Goal: Task Accomplishment & Management: Use online tool/utility

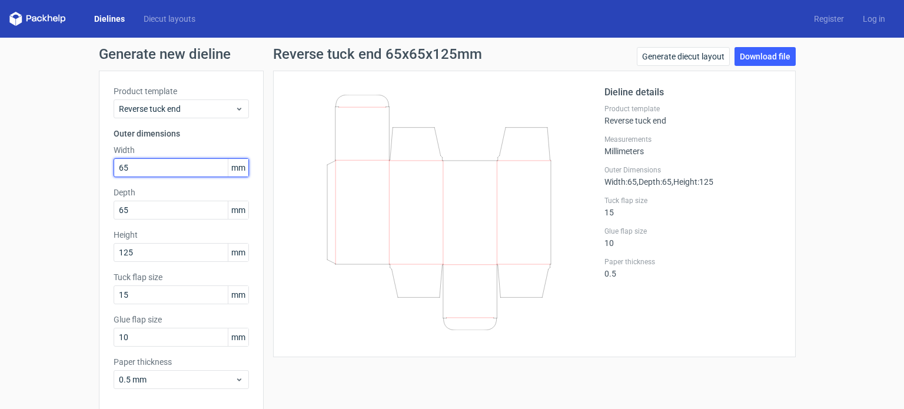
drag, startPoint x: 134, startPoint y: 167, endPoint x: 52, endPoint y: 153, distance: 82.4
click at [52, 177] on div "Generate new dieline Product template Reverse tuck end Outer dimensions Width 6…" at bounding box center [452, 249] width 904 height 423
type input "75"
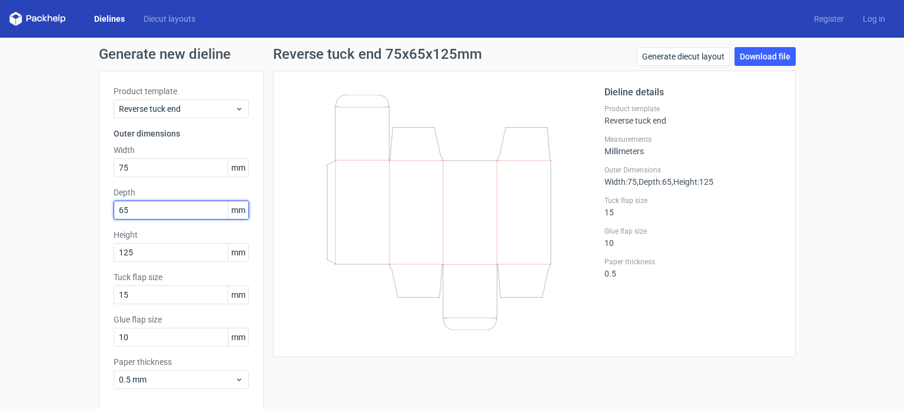
drag, startPoint x: 162, startPoint y: 209, endPoint x: 32, endPoint y: 206, distance: 129.5
click at [32, 206] on div "Generate new dieline Product template Reverse tuck end Outer dimensions Width 7…" at bounding box center [452, 249] width 904 height 423
type input "18"
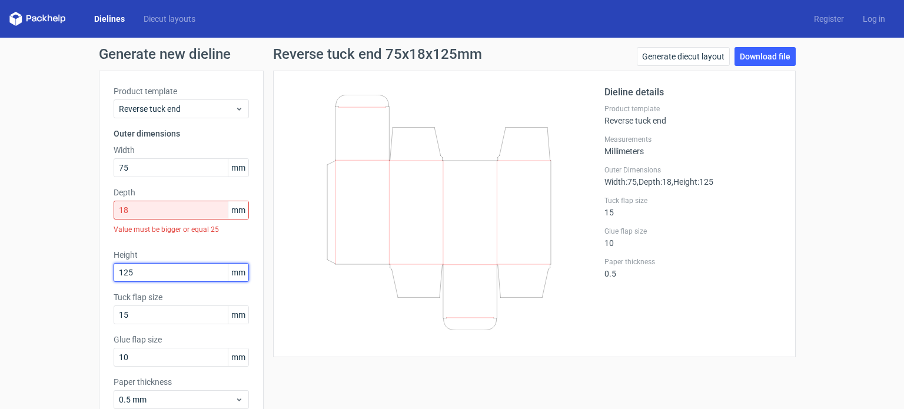
drag, startPoint x: 141, startPoint y: 248, endPoint x: 38, endPoint y: 228, distance: 104.4
click at [42, 251] on div "Generate new dieline Product template Reverse tuck end Outer dimensions Width 7…" at bounding box center [452, 259] width 904 height 443
type input "85"
drag, startPoint x: 144, startPoint y: 214, endPoint x: 17, endPoint y: 185, distance: 129.7
click at [44, 195] on div "Generate new dieline Product template Reverse tuck end Outer dimensions Width 7…" at bounding box center [452, 259] width 904 height 443
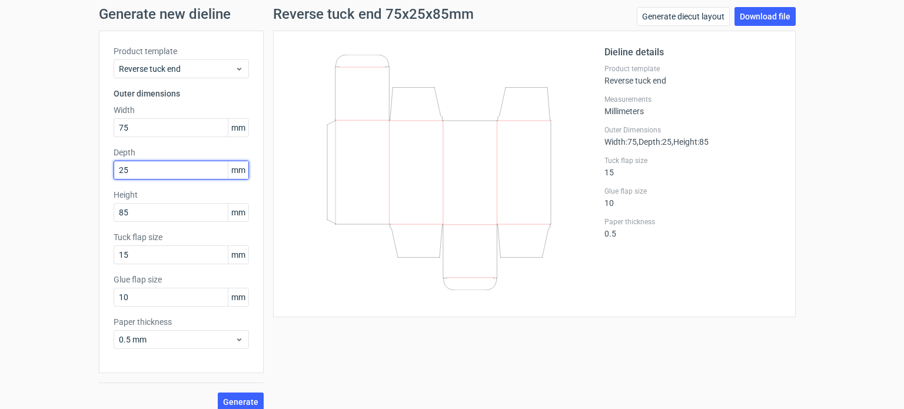
scroll to position [51, 0]
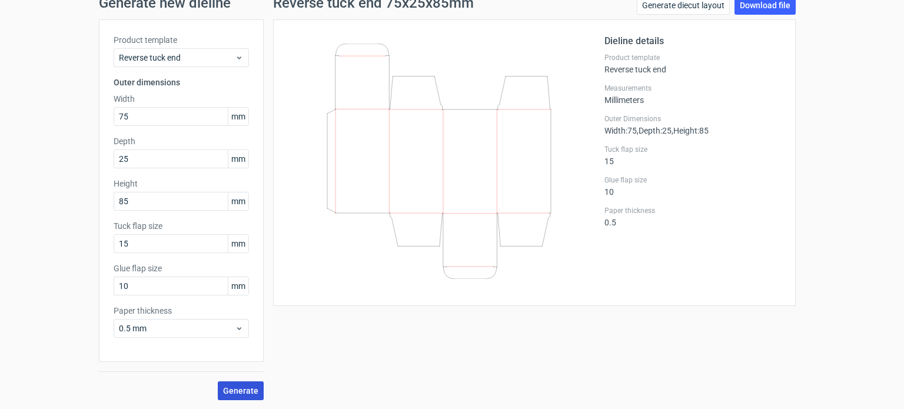
click at [240, 387] on span "Generate" at bounding box center [240, 391] width 35 height 8
click at [748, 3] on link "Download file" at bounding box center [764, 5] width 61 height 19
drag, startPoint x: 134, startPoint y: 155, endPoint x: 54, endPoint y: 151, distance: 80.1
click at [54, 151] on div "Generate new dieline Product template Reverse tuck end Outer dimensions Width 7…" at bounding box center [452, 197] width 904 height 423
click at [218, 381] on button "Generate" at bounding box center [241, 390] width 46 height 19
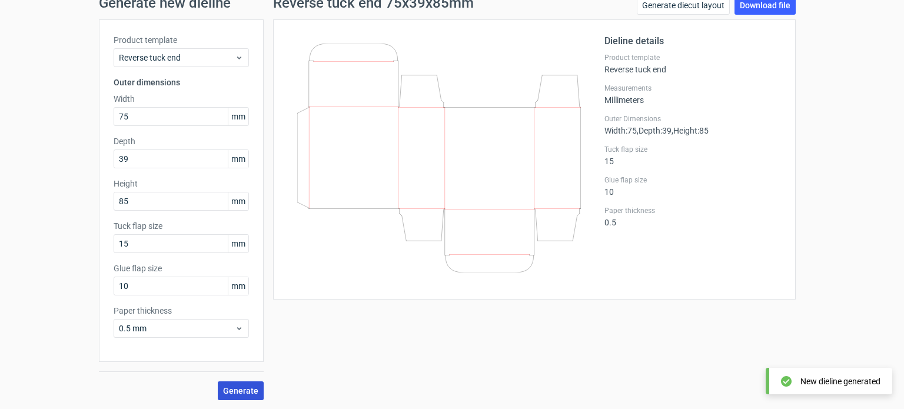
click at [246, 391] on span "Generate" at bounding box center [240, 391] width 35 height 8
drag, startPoint x: 132, startPoint y: 162, endPoint x: 61, endPoint y: 159, distance: 71.2
click at [61, 159] on div "Generate new dieline Product template Reverse tuck end Outer dimensions Width 7…" at bounding box center [452, 197] width 904 height 423
click at [218, 381] on button "Generate" at bounding box center [241, 390] width 46 height 19
click at [238, 387] on span "Generate" at bounding box center [240, 391] width 35 height 8
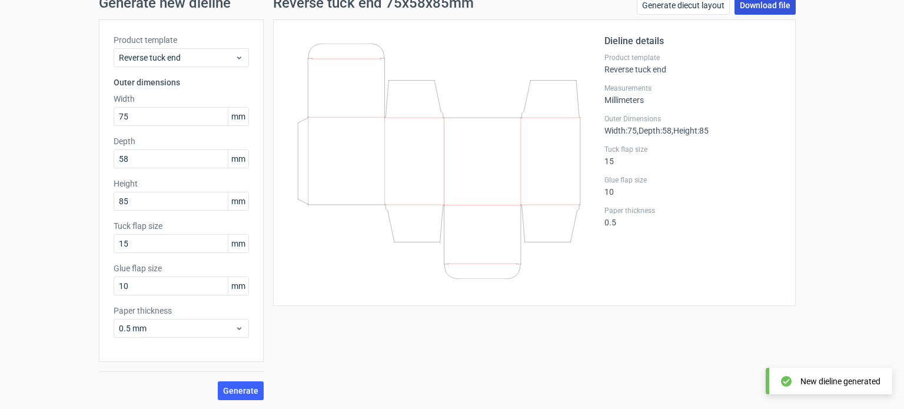
click at [761, 4] on link "Download file" at bounding box center [764, 5] width 61 height 19
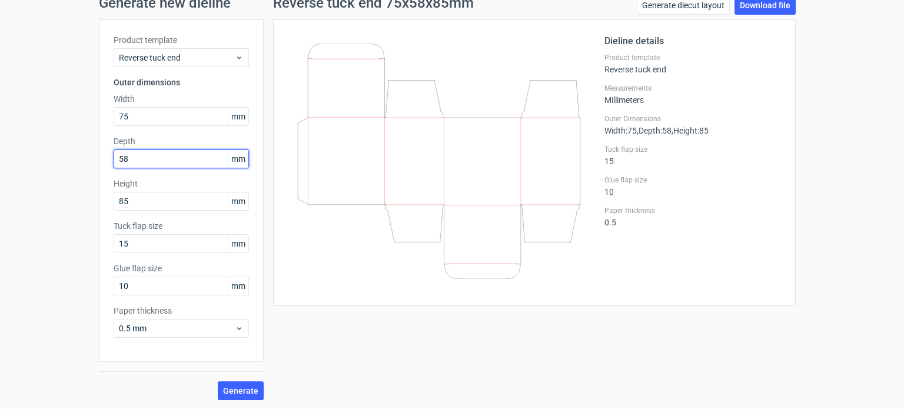
drag, startPoint x: 135, startPoint y: 162, endPoint x: 78, endPoint y: 112, distance: 75.9
click at [70, 143] on div "Generate new dieline Product template Reverse tuck end Outer dimensions Width 7…" at bounding box center [452, 197] width 904 height 423
type input "39"
click at [232, 387] on span "Generate" at bounding box center [240, 391] width 35 height 8
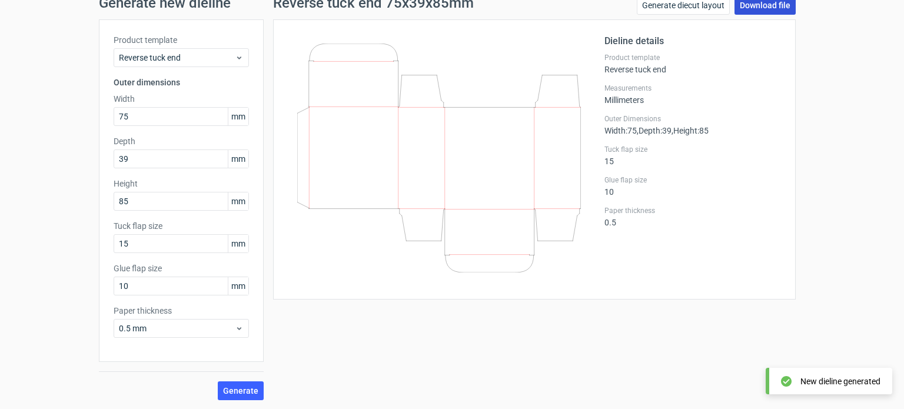
click at [764, 6] on link "Download file" at bounding box center [764, 5] width 61 height 19
drag, startPoint x: 848, startPoint y: 254, endPoint x: 845, endPoint y: 245, distance: 10.1
click at [848, 254] on div "Generate new dieline Product template Reverse tuck end Outer dimensions Width 7…" at bounding box center [452, 197] width 904 height 423
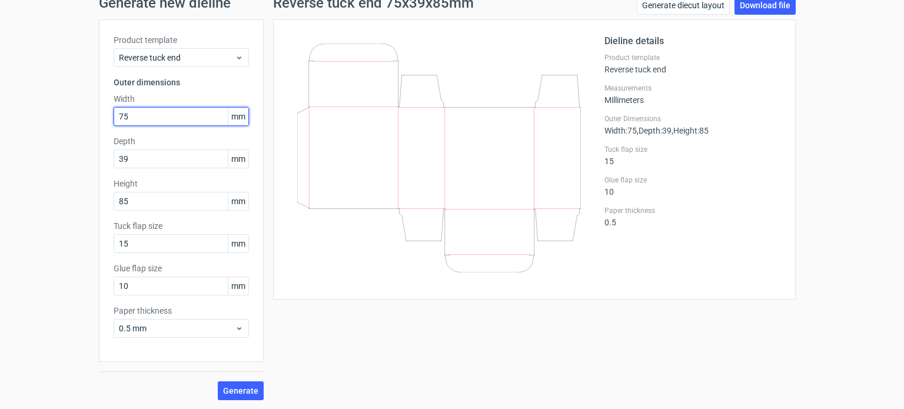
drag, startPoint x: 124, startPoint y: 119, endPoint x: 77, endPoint y: 111, distance: 47.3
click at [77, 111] on div "Generate new dieline Product template Reverse tuck end Outer dimensions Width 7…" at bounding box center [452, 197] width 904 height 423
type input "76"
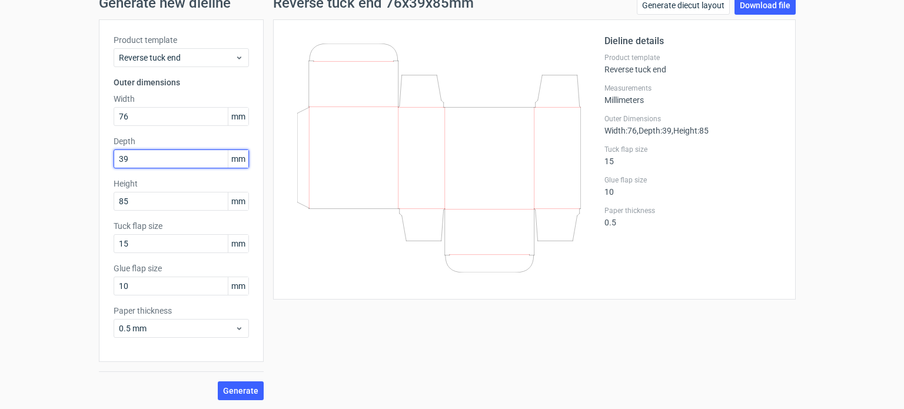
drag, startPoint x: 129, startPoint y: 158, endPoint x: 79, endPoint y: 159, distance: 50.0
click at [84, 162] on div "Generate new dieline Product template Reverse tuck end Outer dimensions Width 7…" at bounding box center [452, 197] width 904 height 423
type input "75"
click at [249, 387] on span "Generate" at bounding box center [240, 391] width 35 height 8
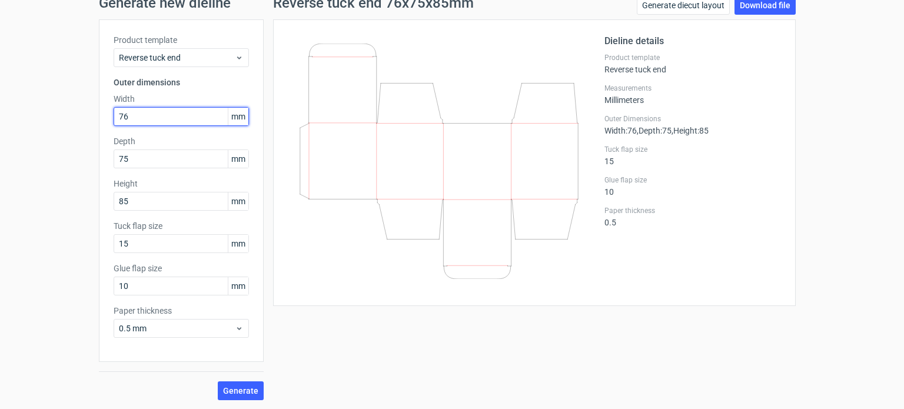
drag, startPoint x: 136, startPoint y: 114, endPoint x: 2, endPoint y: 128, distance: 135.5
click at [2, 128] on div "Generate new dieline Product template Reverse tuck end Outer dimensions Width 7…" at bounding box center [452, 197] width 904 height 423
type input "85"
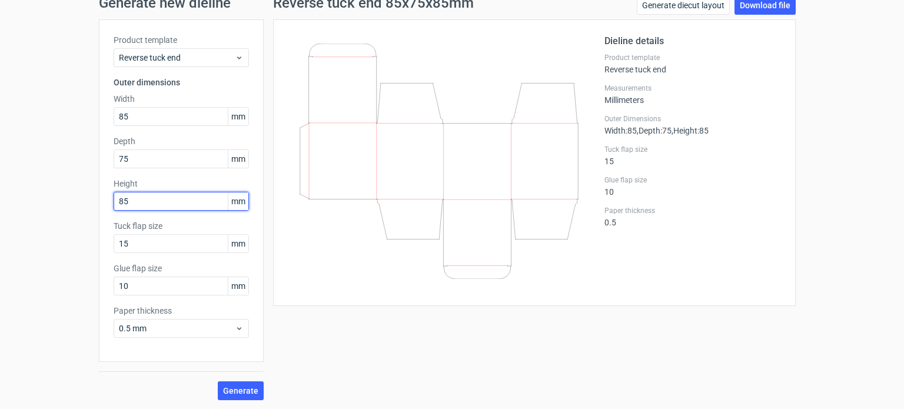
drag, startPoint x: 129, startPoint y: 200, endPoint x: 0, endPoint y: 225, distance: 131.9
click at [0, 225] on div "Generate new dieline Product template Reverse tuck end Outer dimensions Width 8…" at bounding box center [452, 197] width 904 height 423
type input "76"
click at [218, 381] on button "Generate" at bounding box center [241, 390] width 46 height 19
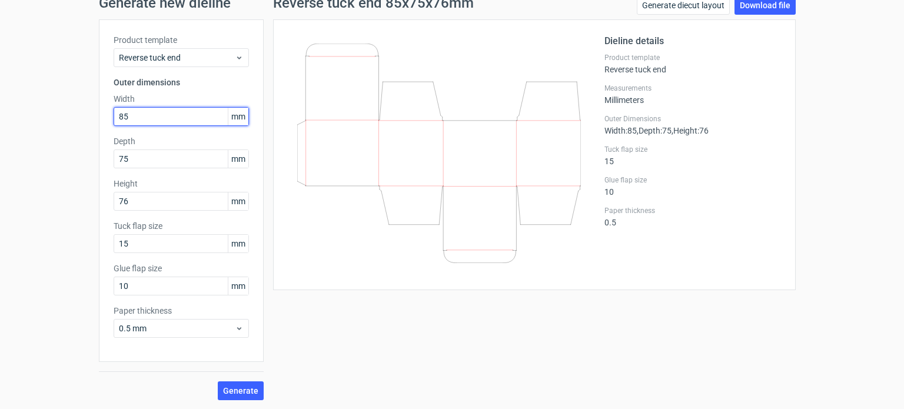
drag, startPoint x: 136, startPoint y: 115, endPoint x: 73, endPoint y: 129, distance: 64.5
click at [73, 129] on div "Generate new dieline Product template Reverse tuck end Outer dimensions Width 8…" at bounding box center [452, 197] width 904 height 423
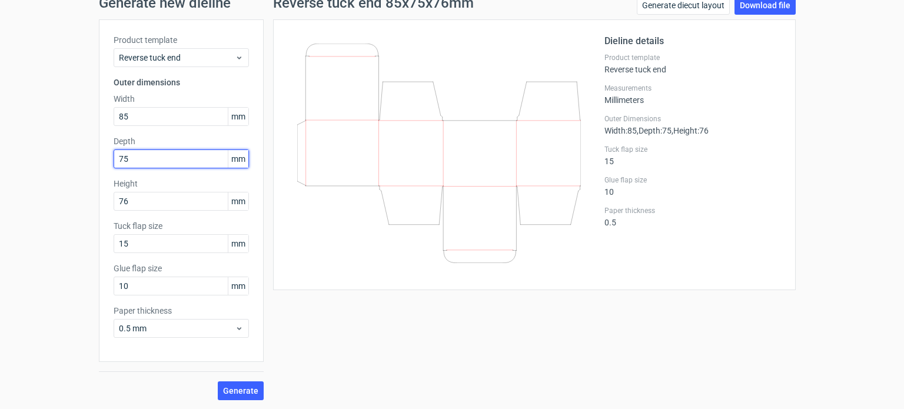
click at [129, 159] on input "75" at bounding box center [181, 158] width 135 height 19
drag, startPoint x: 132, startPoint y: 162, endPoint x: 81, endPoint y: 164, distance: 51.2
click at [81, 164] on div "Generate new dieline Product template Reverse tuck end Outer dimensions Width 8…" at bounding box center [452, 197] width 904 height 423
type input "25"
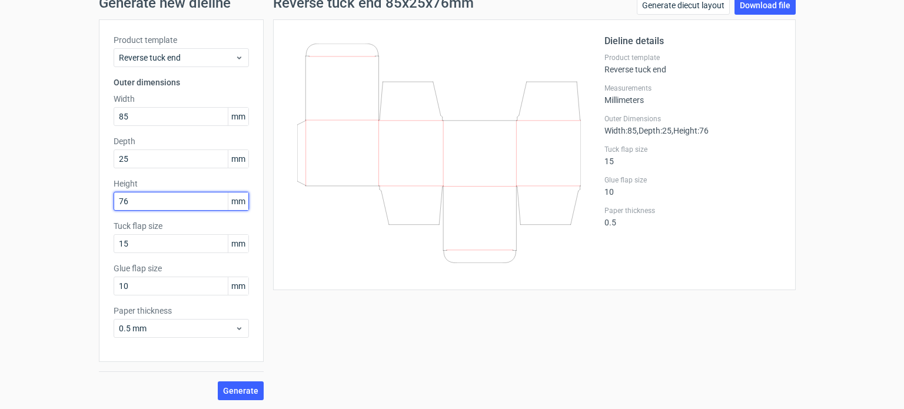
drag, startPoint x: 133, startPoint y: 200, endPoint x: 72, endPoint y: 214, distance: 62.8
click at [72, 214] on div "Generate new dieline Product template Reverse tuck end Outer dimensions Width 8…" at bounding box center [452, 197] width 904 height 423
type input "75"
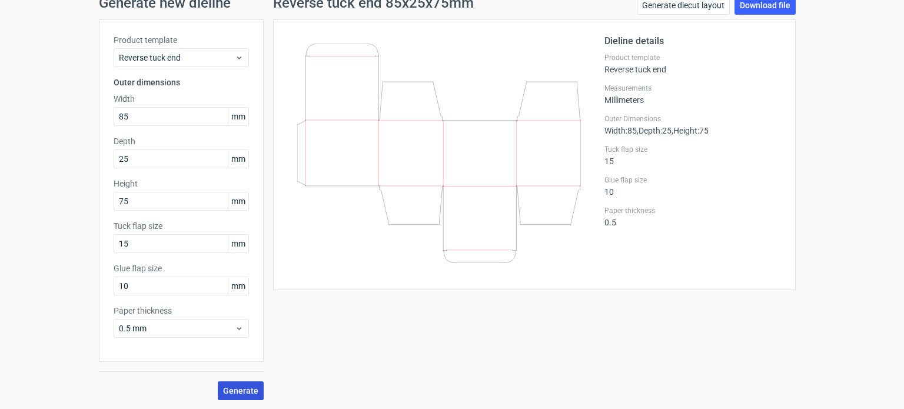
click at [244, 387] on span "Generate" at bounding box center [240, 391] width 35 height 8
click at [748, 4] on link "Download file" at bounding box center [764, 5] width 61 height 19
drag, startPoint x: 127, startPoint y: 159, endPoint x: 31, endPoint y: 172, distance: 96.8
click at [31, 172] on div "Generate new dieline Product template Reverse tuck end Outer dimensions Width 8…" at bounding box center [452, 197] width 904 height 423
click at [225, 389] on span "Generate" at bounding box center [240, 391] width 35 height 8
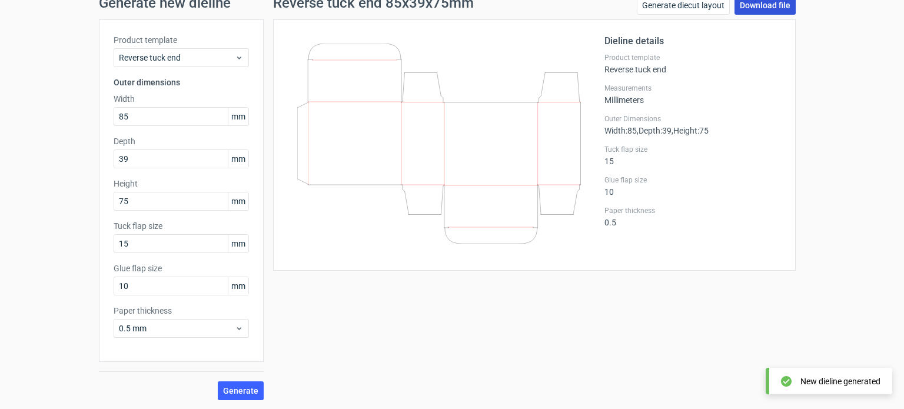
click at [761, 9] on link "Download file" at bounding box center [764, 5] width 61 height 19
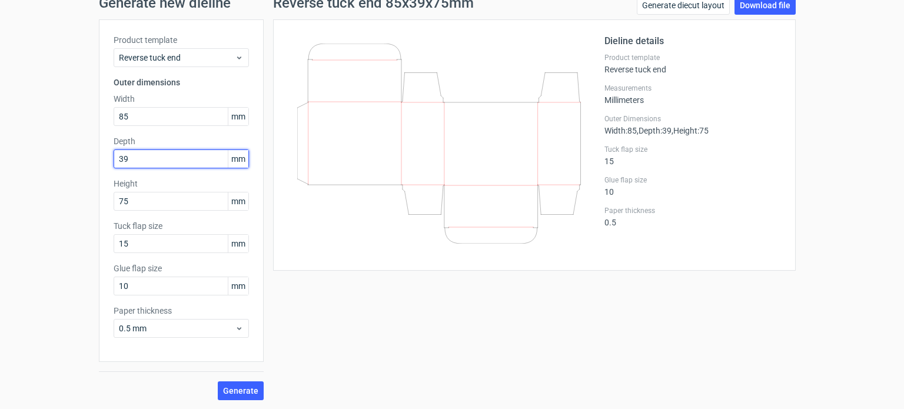
drag, startPoint x: 142, startPoint y: 155, endPoint x: 9, endPoint y: 175, distance: 134.0
click at [9, 175] on div "Generate new dieline Product template Reverse tuck end Outer dimensions Width 8…" at bounding box center [452, 197] width 904 height 423
click at [238, 388] on span "Generate" at bounding box center [240, 391] width 35 height 8
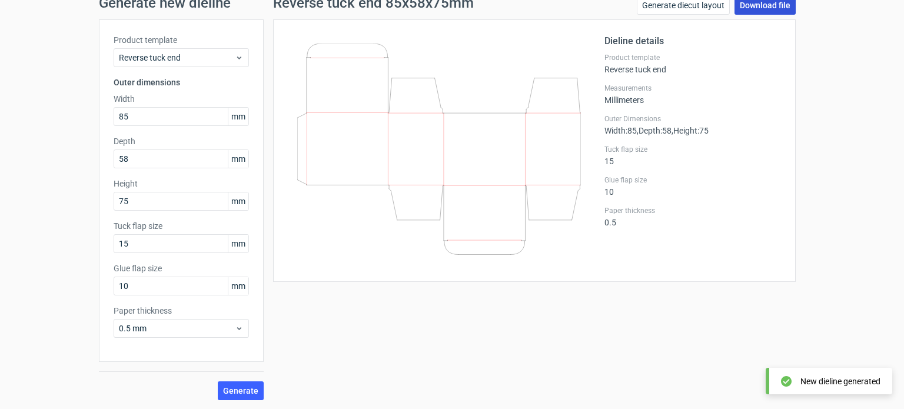
click at [750, 6] on link "Download file" at bounding box center [764, 5] width 61 height 19
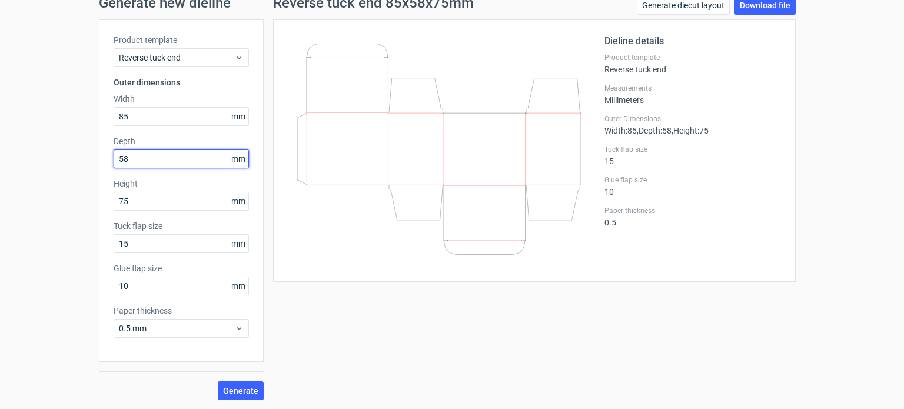
drag, startPoint x: 128, startPoint y: 155, endPoint x: 86, endPoint y: 155, distance: 41.8
click at [86, 155] on div "Generate new dieline Product template Reverse tuck end Outer dimensions Width 8…" at bounding box center [452, 197] width 904 height 423
type input "75"
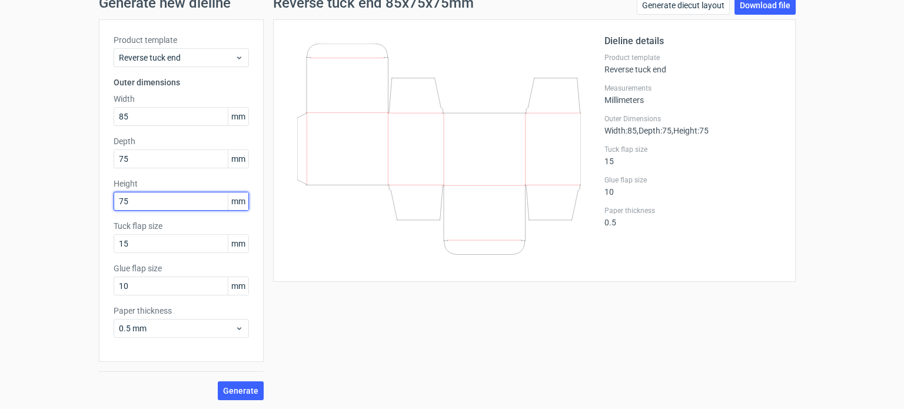
drag, startPoint x: 138, startPoint y: 204, endPoint x: 0, endPoint y: 215, distance: 138.1
click at [0, 215] on div "Generate new dieline Product template Reverse tuck end Outer dimensions Width 8…" at bounding box center [452, 197] width 904 height 423
type input "76"
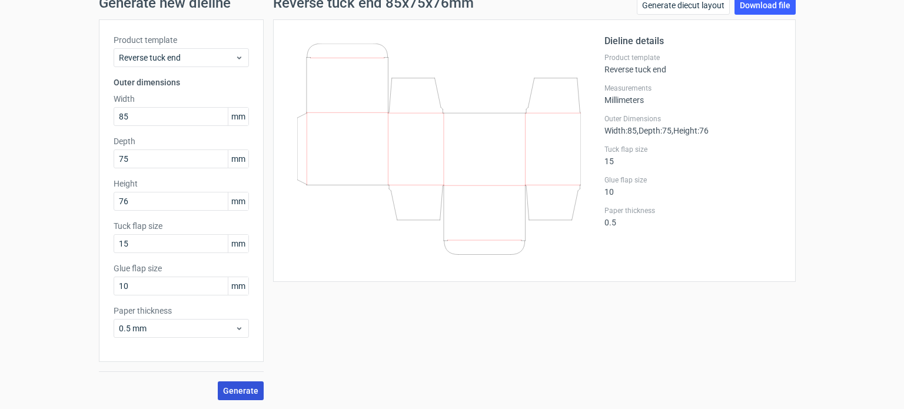
click at [244, 390] on span "Generate" at bounding box center [240, 391] width 35 height 8
click at [764, 6] on link "Download file" at bounding box center [764, 5] width 61 height 19
click at [826, 302] on div "Generate new dieline Product template Reverse tuck end Outer dimensions Width 8…" at bounding box center [452, 197] width 904 height 423
drag, startPoint x: 134, startPoint y: 117, endPoint x: 43, endPoint y: 128, distance: 91.9
click at [43, 128] on div "Generate new dieline Product template Reverse tuck end Outer dimensions Width 8…" at bounding box center [452, 197] width 904 height 423
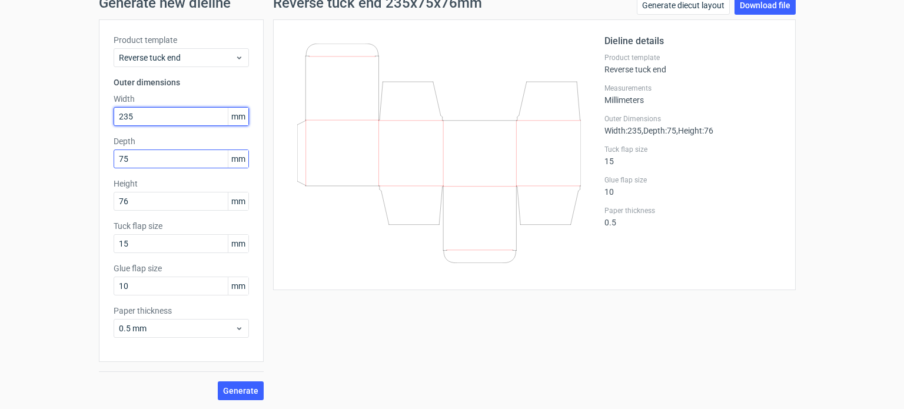
type input "235"
drag, startPoint x: 136, startPoint y: 162, endPoint x: 33, endPoint y: 152, distance: 103.4
click at [33, 152] on div "Generate new dieline Product template Reverse tuck end Outer dimensions Width 2…" at bounding box center [452, 197] width 904 height 423
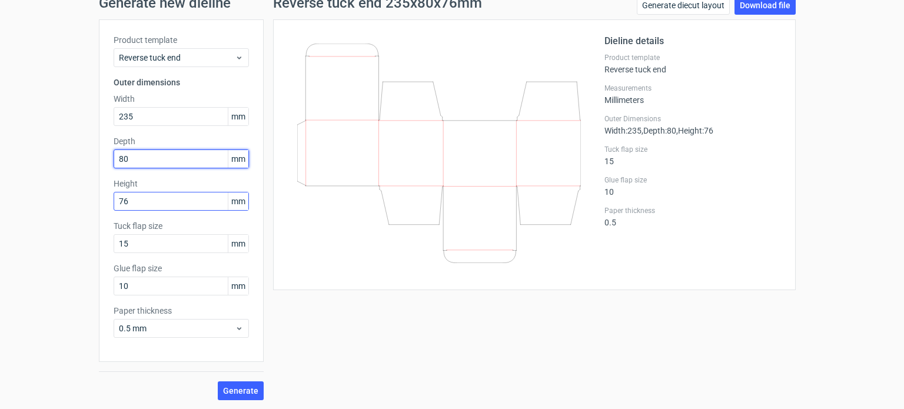
type input "80"
drag, startPoint x: 139, startPoint y: 203, endPoint x: 51, endPoint y: 222, distance: 89.7
click at [51, 222] on div "Generate new dieline Product template Reverse tuck end Outer dimensions Width 2…" at bounding box center [452, 197] width 904 height 423
click at [246, 387] on span "Generate" at bounding box center [240, 391] width 35 height 8
drag, startPoint x: 136, startPoint y: 200, endPoint x: 35, endPoint y: 209, distance: 101.6
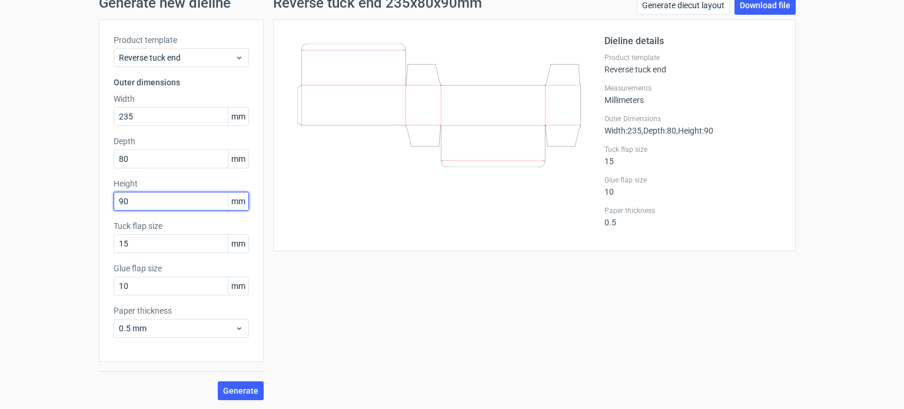
click at [35, 209] on div "Generate new dieline Product template Reverse tuck end Outer dimensions Width 2…" at bounding box center [452, 197] width 904 height 423
type input "235"
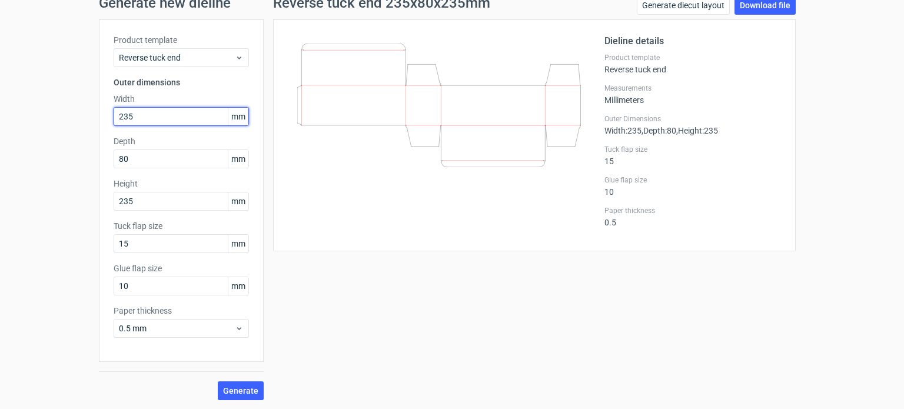
drag, startPoint x: 131, startPoint y: 114, endPoint x: 47, endPoint y: 122, distance: 84.5
click at [47, 122] on div "Generate new dieline Product template Reverse tuck end Outer dimensions Width 2…" at bounding box center [452, 197] width 904 height 423
click at [242, 383] on button "Generate" at bounding box center [241, 390] width 46 height 19
drag, startPoint x: 126, startPoint y: 116, endPoint x: 35, endPoint y: 128, distance: 91.3
click at [35, 128] on div "Generate new dieline Product template Reverse tuck end Outer dimensions Width 9…" at bounding box center [452, 197] width 904 height 423
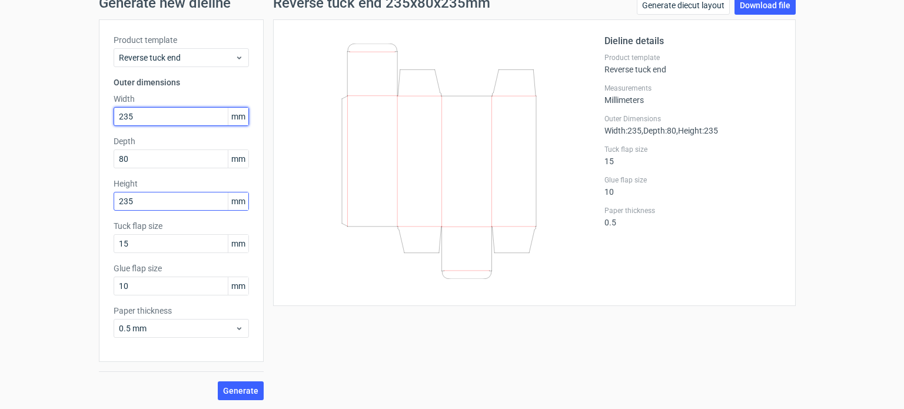
type input "235"
drag, startPoint x: 143, startPoint y: 199, endPoint x: 29, endPoint y: 204, distance: 113.6
click at [29, 204] on div "Generate new dieline Product template Reverse tuck end Outer dimensions Width 2…" at bounding box center [452, 197] width 904 height 423
type input "90"
click at [218, 381] on button "Generate" at bounding box center [241, 390] width 46 height 19
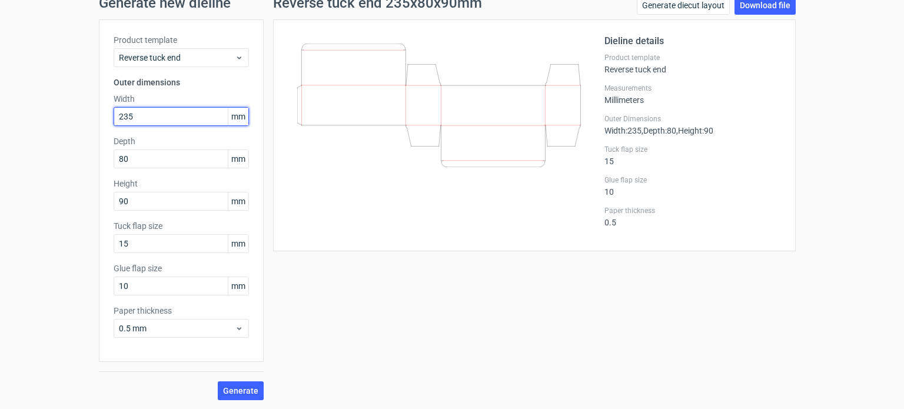
drag, startPoint x: 141, startPoint y: 112, endPoint x: 14, endPoint y: 124, distance: 127.6
click at [14, 124] on div "Generate new dieline Product template Reverse tuck end Outer dimensions Width 2…" at bounding box center [452, 197] width 904 height 423
type input "130"
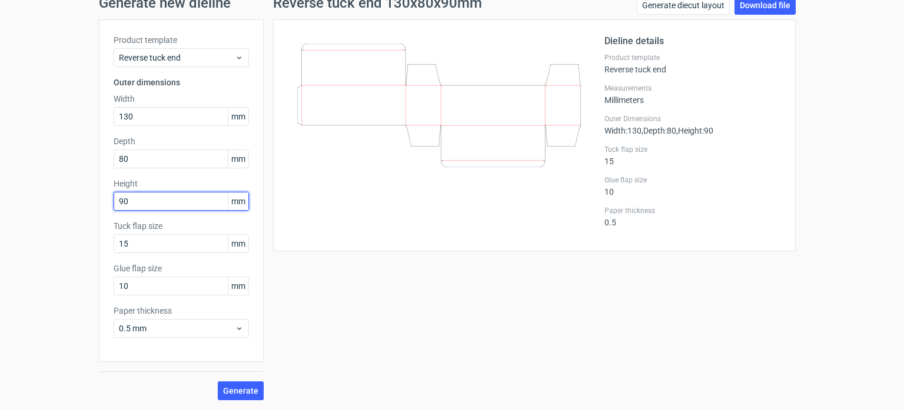
drag, startPoint x: 133, startPoint y: 197, endPoint x: 8, endPoint y: 206, distance: 125.6
click at [16, 219] on div "Generate new dieline Product template Reverse tuck end Outer dimensions Width 1…" at bounding box center [452, 197] width 904 height 423
type input "80"
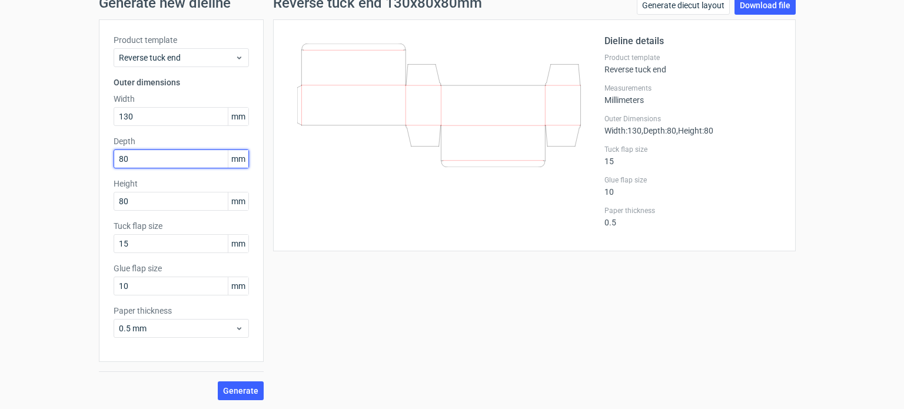
drag, startPoint x: 131, startPoint y: 155, endPoint x: 21, endPoint y: 174, distance: 111.0
click at [21, 174] on div "Generate new dieline Product template Reverse tuck end Outer dimensions Width 1…" at bounding box center [452, 197] width 904 height 423
type input "45"
click at [249, 384] on button "Generate" at bounding box center [241, 390] width 46 height 19
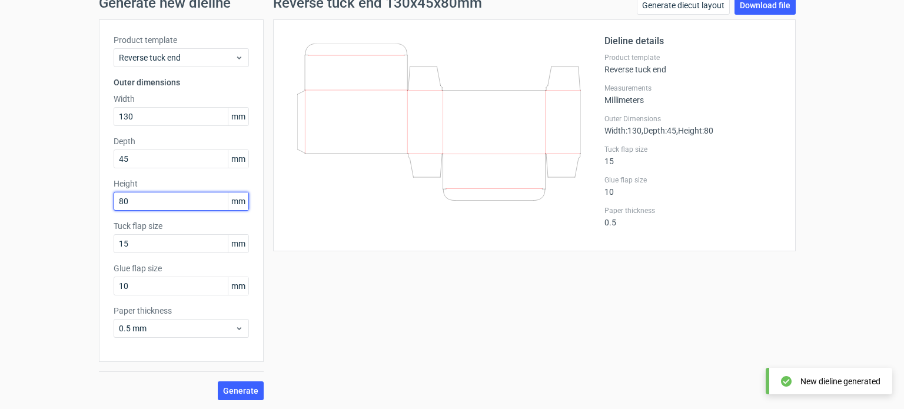
drag, startPoint x: 129, startPoint y: 202, endPoint x: 49, endPoint y: 209, distance: 80.4
click at [49, 209] on div "Generate new dieline Product template Reverse tuck end Outer dimensions Width 1…" at bounding box center [452, 197] width 904 height 423
type input "130"
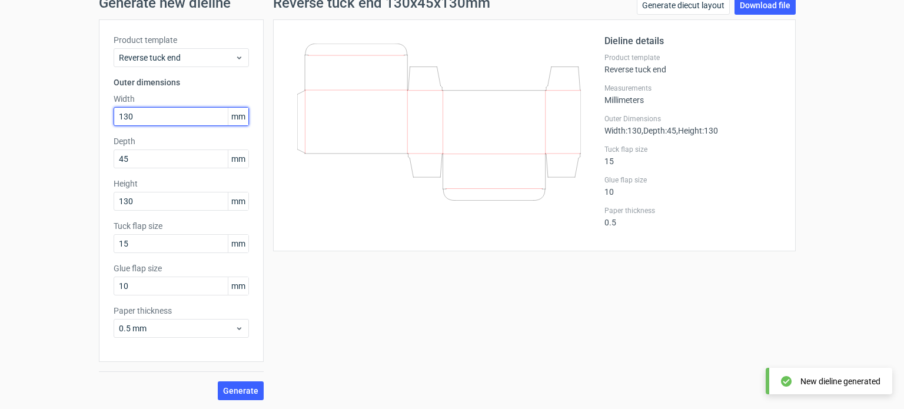
drag, startPoint x: 144, startPoint y: 121, endPoint x: 5, endPoint y: 132, distance: 139.3
click at [5, 132] on div "Generate new dieline Product template Reverse tuck end Outer dimensions Width 1…" at bounding box center [452, 197] width 904 height 423
type input "80"
click at [218, 381] on button "Generate" at bounding box center [241, 390] width 46 height 19
click at [758, 5] on link "Download file" at bounding box center [764, 5] width 61 height 19
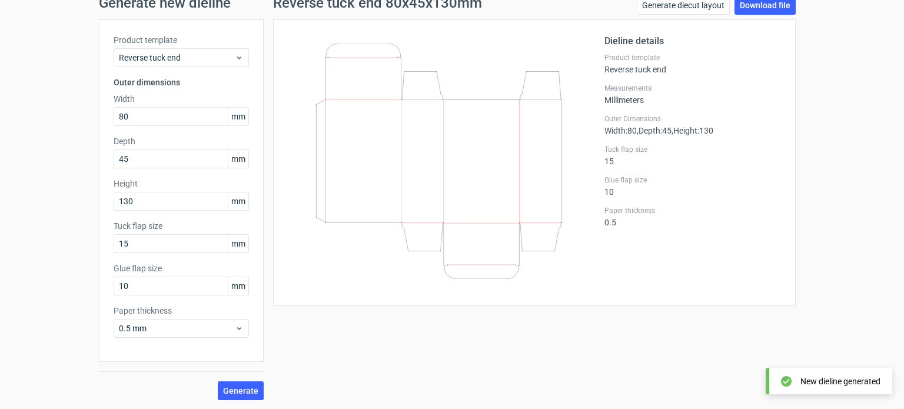
click at [682, 369] on div "Reverse tuck end 80x45x130mm Generate diecut layout Download file Dieline detai…" at bounding box center [534, 198] width 541 height 404
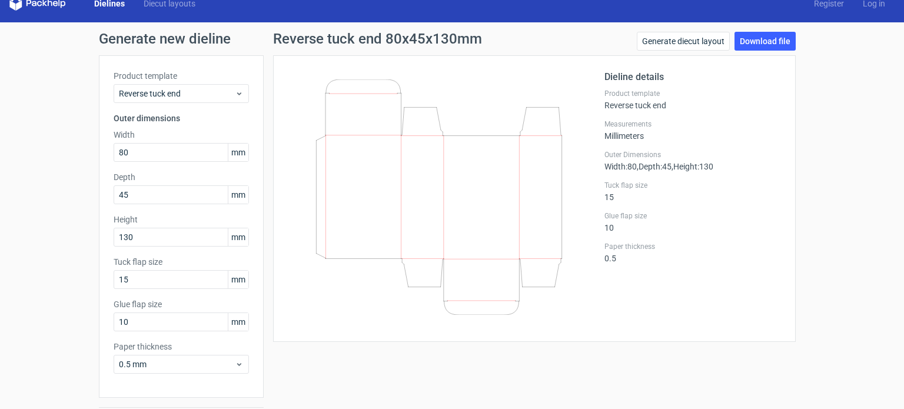
scroll to position [0, 0]
